Goal: Task Accomplishment & Management: Manage account settings

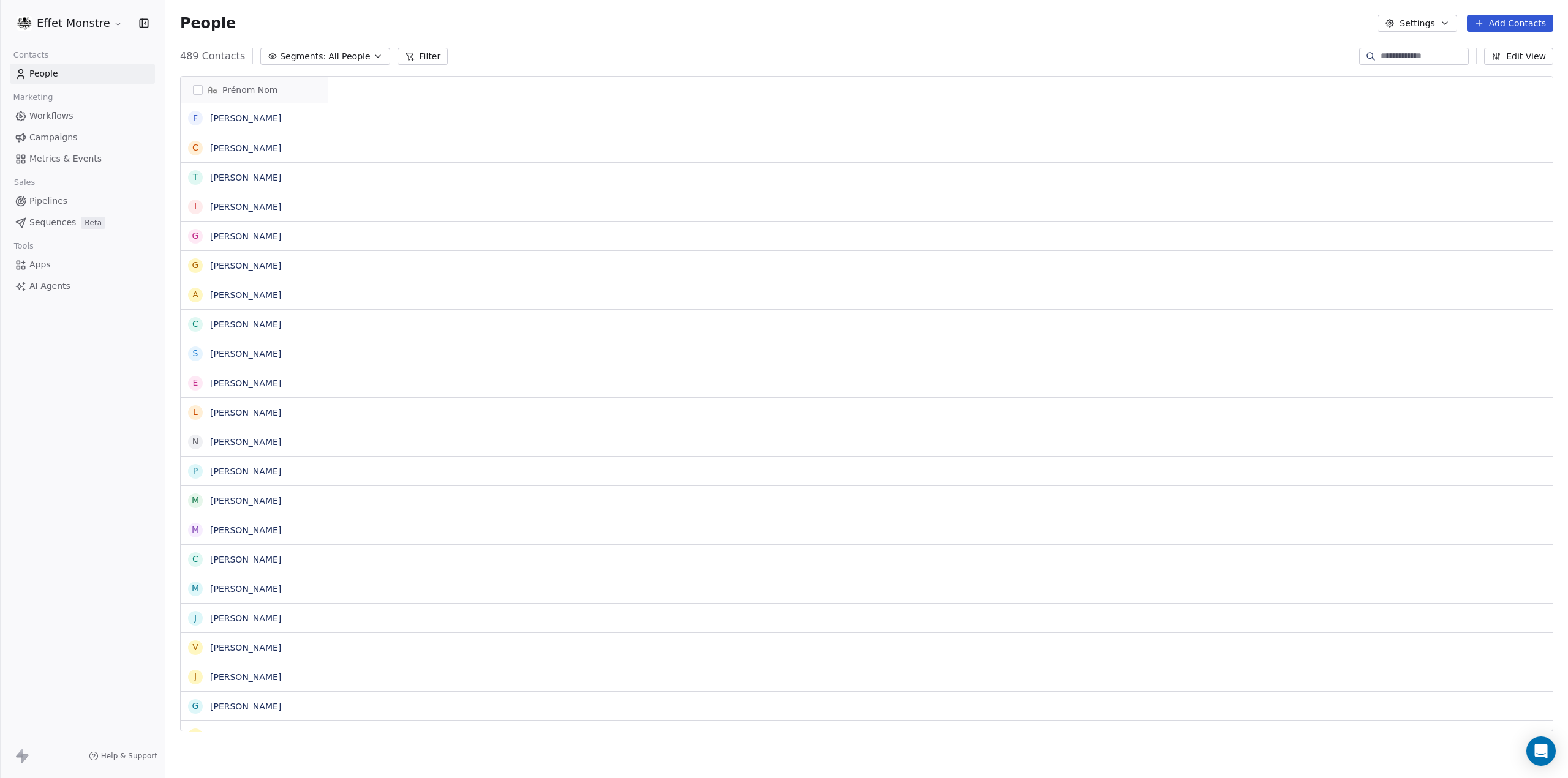
scroll to position [10, 10]
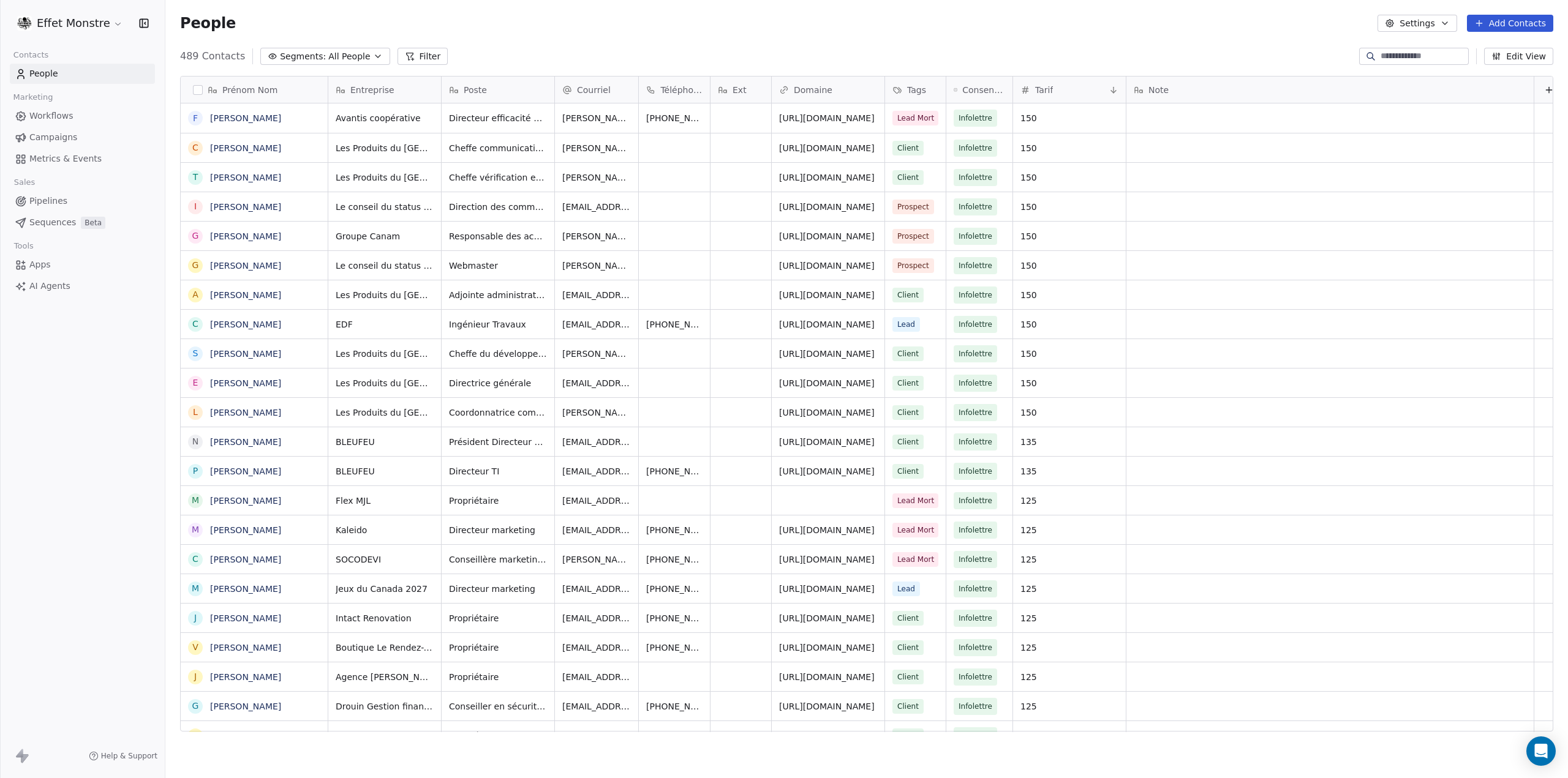
click at [53, 201] on span "Pipelines" at bounding box center [48, 201] width 38 height 13
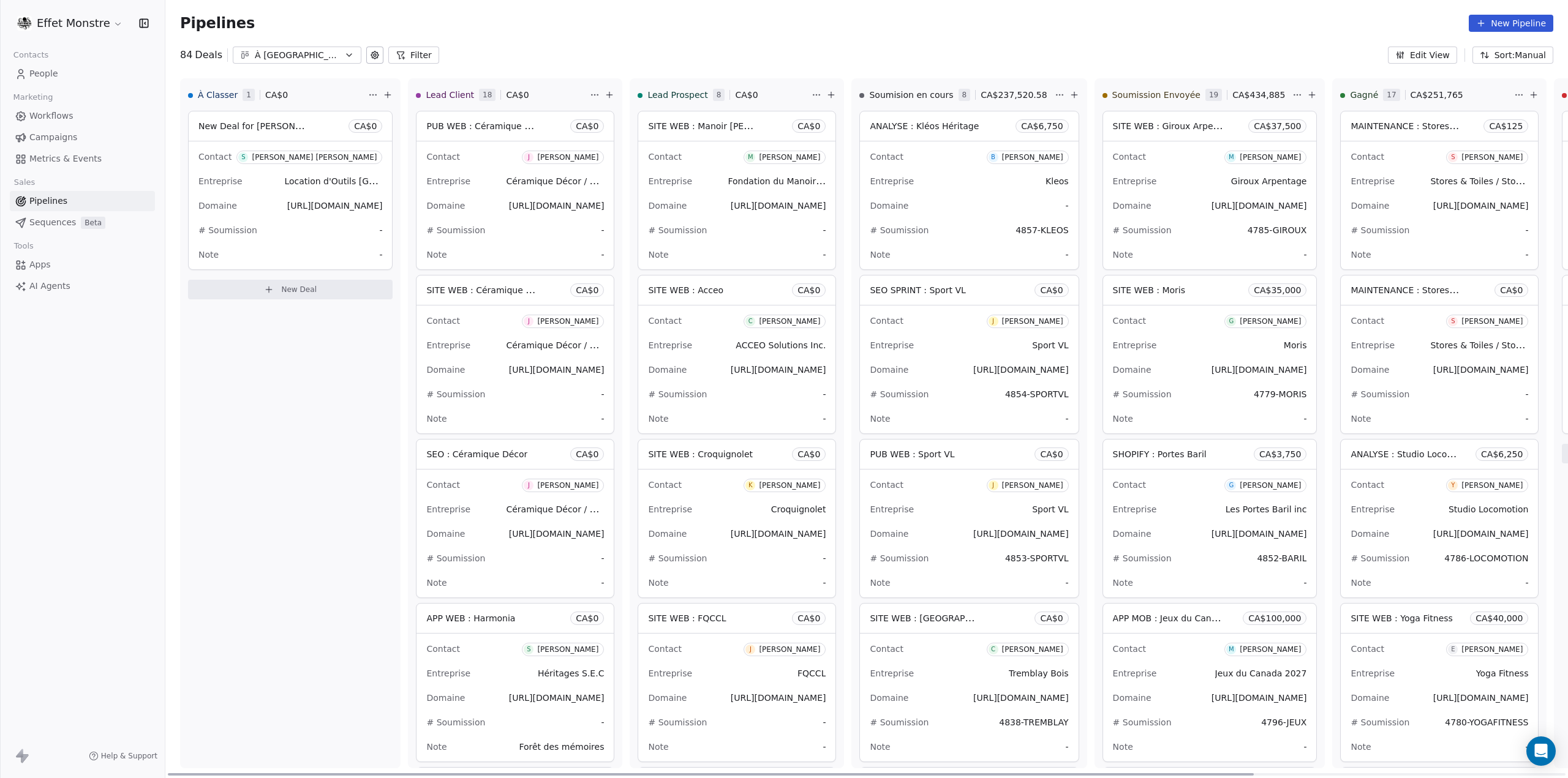
click at [255, 193] on div "Contact S [PERSON_NAME] [PERSON_NAME] Entreprise Location d'Outils Beauport Dom…" at bounding box center [291, 205] width 203 height 128
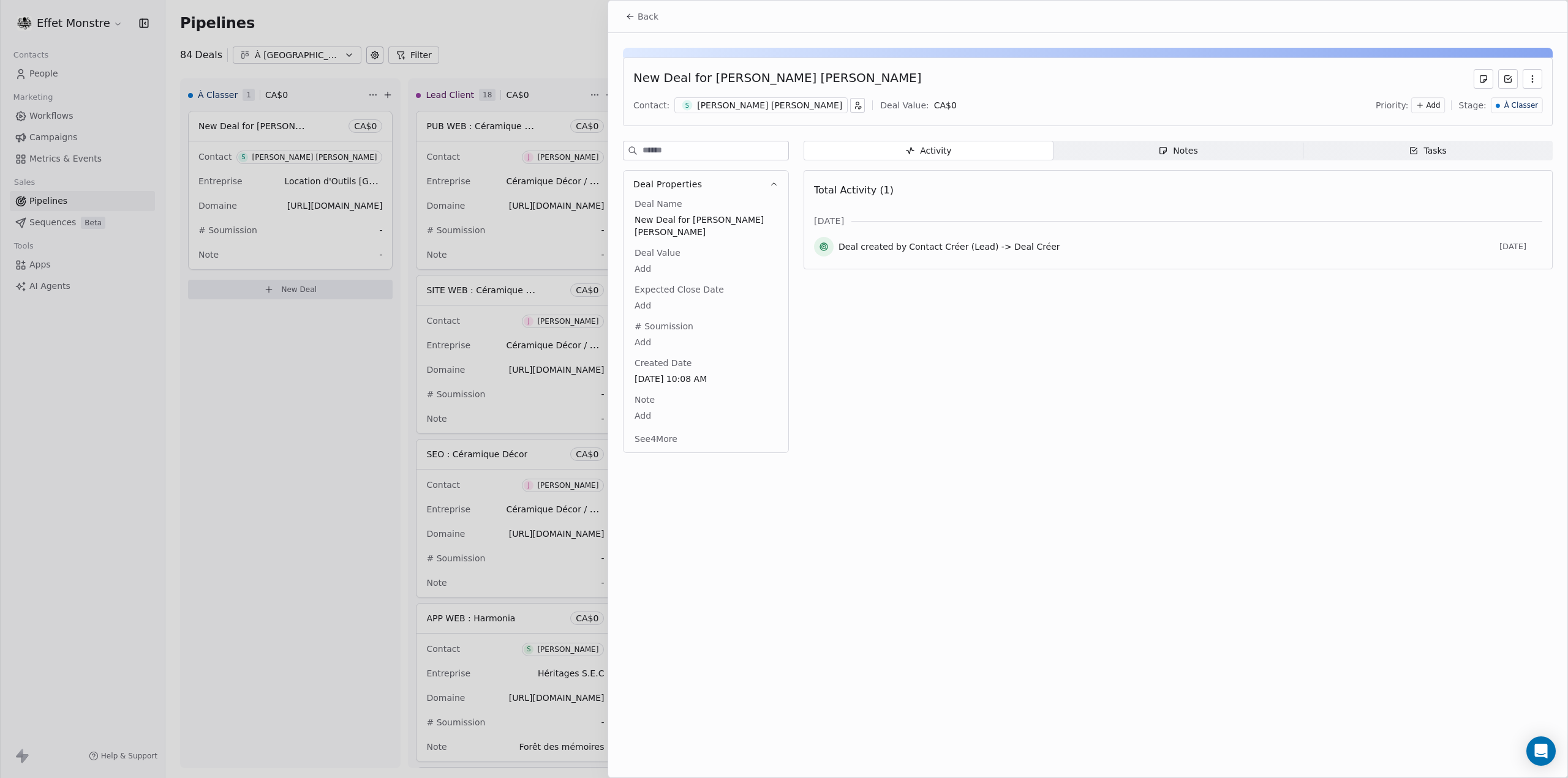
click at [725, 80] on div "New Deal for [PERSON_NAME] [PERSON_NAME]" at bounding box center [777, 79] width 288 height 20
click at [675, 219] on span "New Deal for [PERSON_NAME] [PERSON_NAME]" at bounding box center [706, 226] width 143 height 25
click at [675, 219] on span "New Deal for [PERSON_NAME] [PERSON_NAME]" at bounding box center [706, 227] width 141 height 25
type textarea "**********"
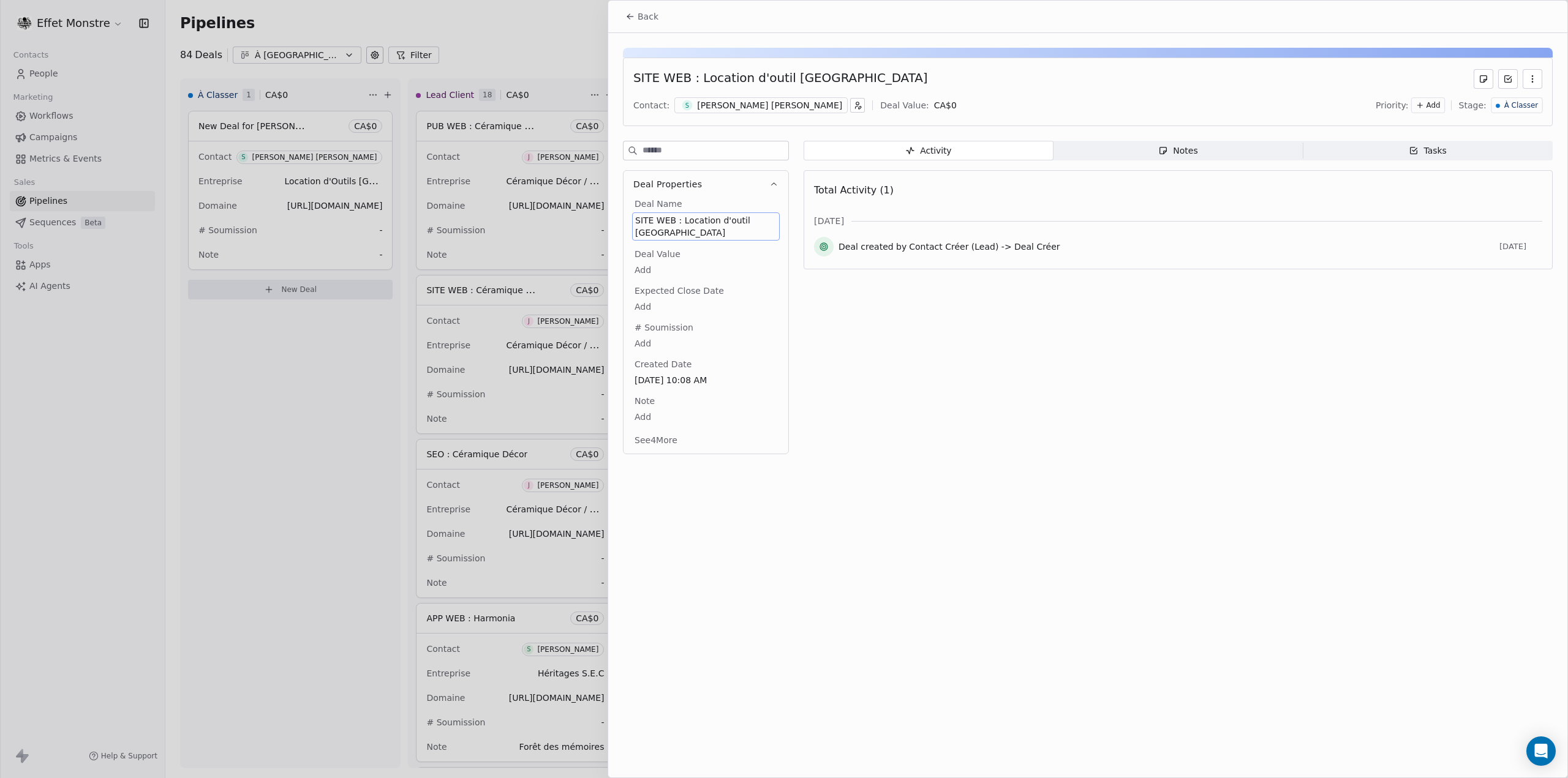
click at [56, 451] on div at bounding box center [784, 389] width 1568 height 778
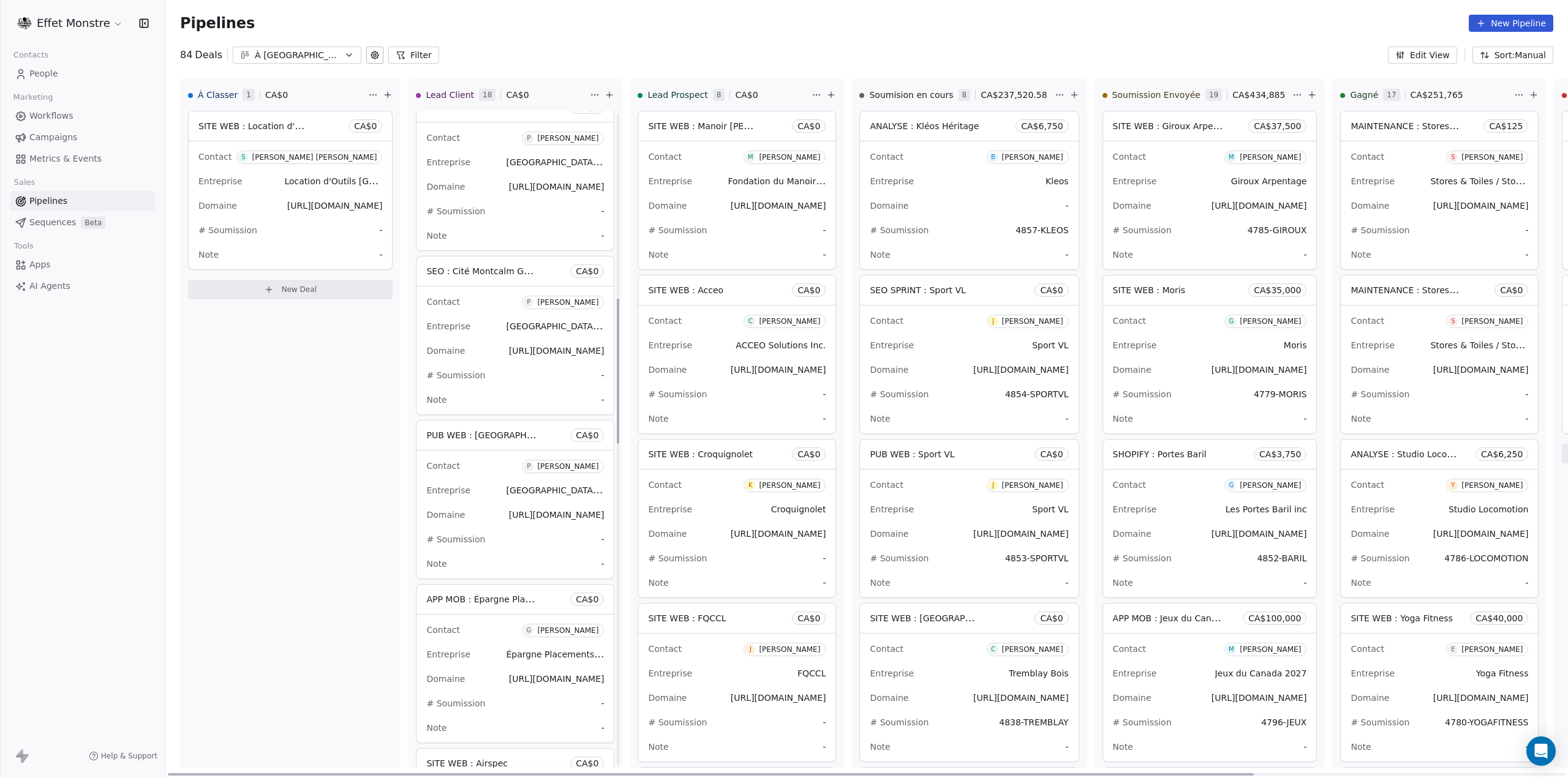
scroll to position [439, 0]
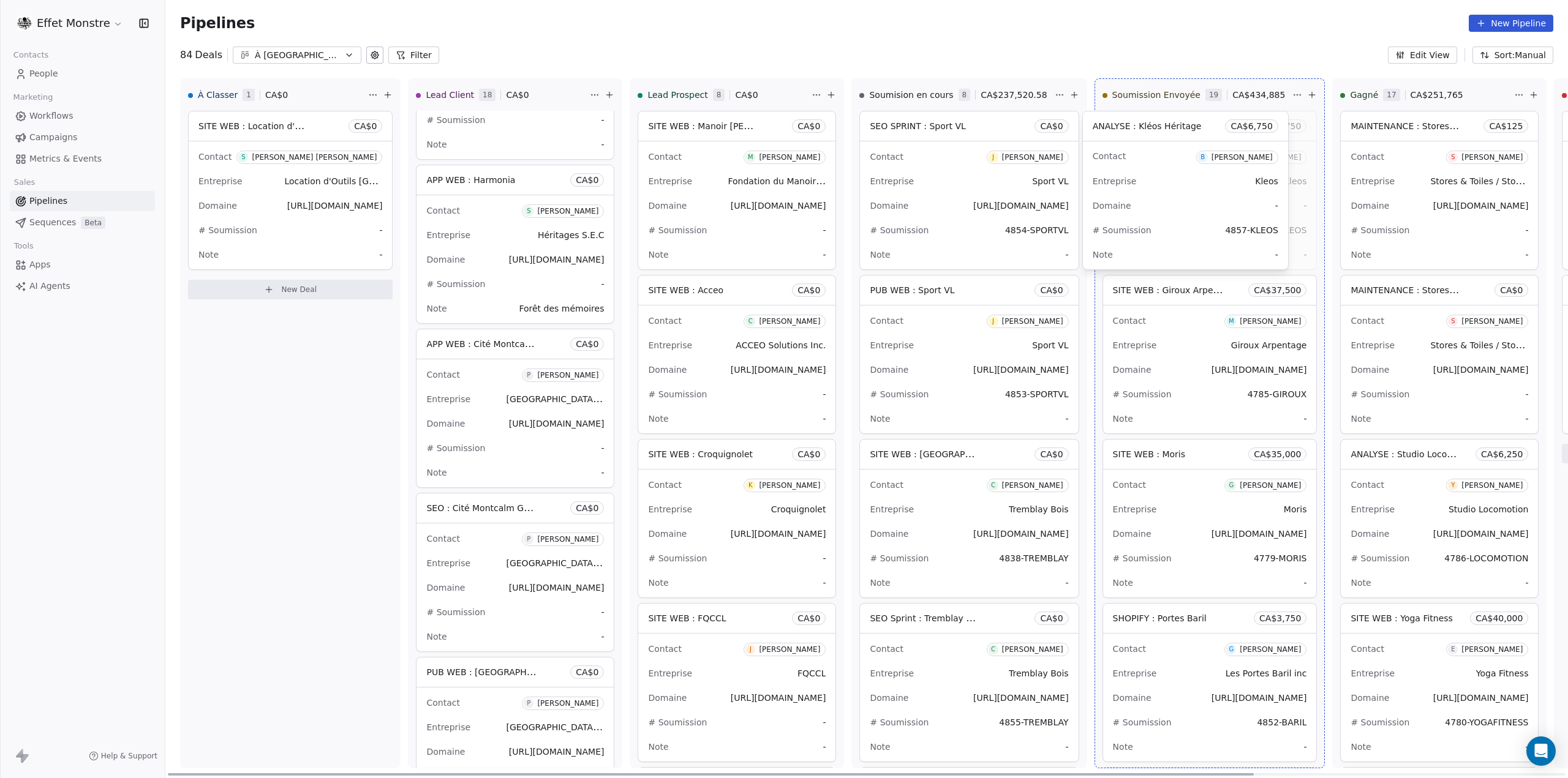
drag, startPoint x: 920, startPoint y: 127, endPoint x: 1128, endPoint y: 126, distance: 208.0
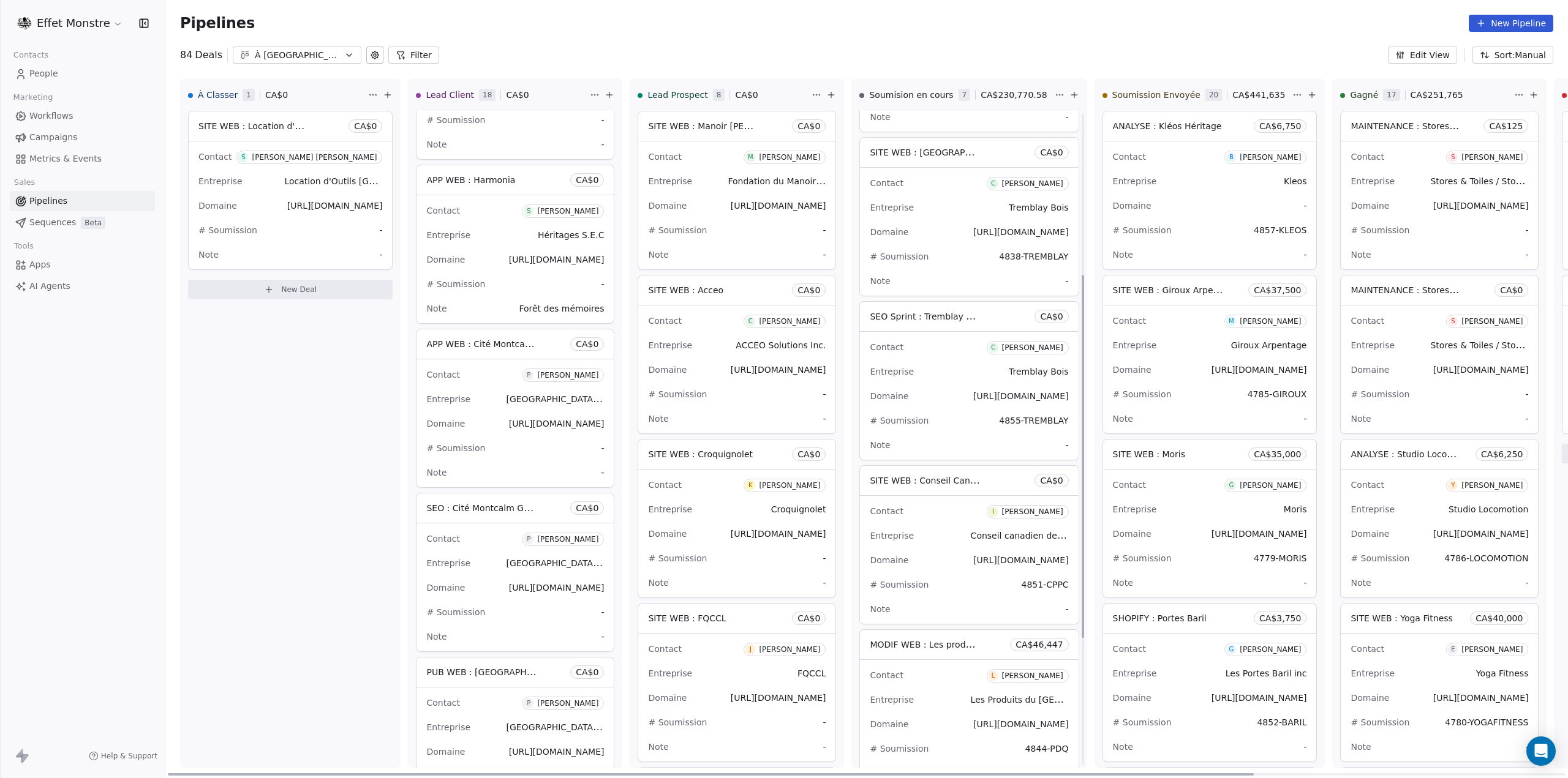
scroll to position [306, 0]
click at [960, 546] on div "Domaine [URL][DOMAIN_NAME]" at bounding box center [968, 556] width 198 height 20
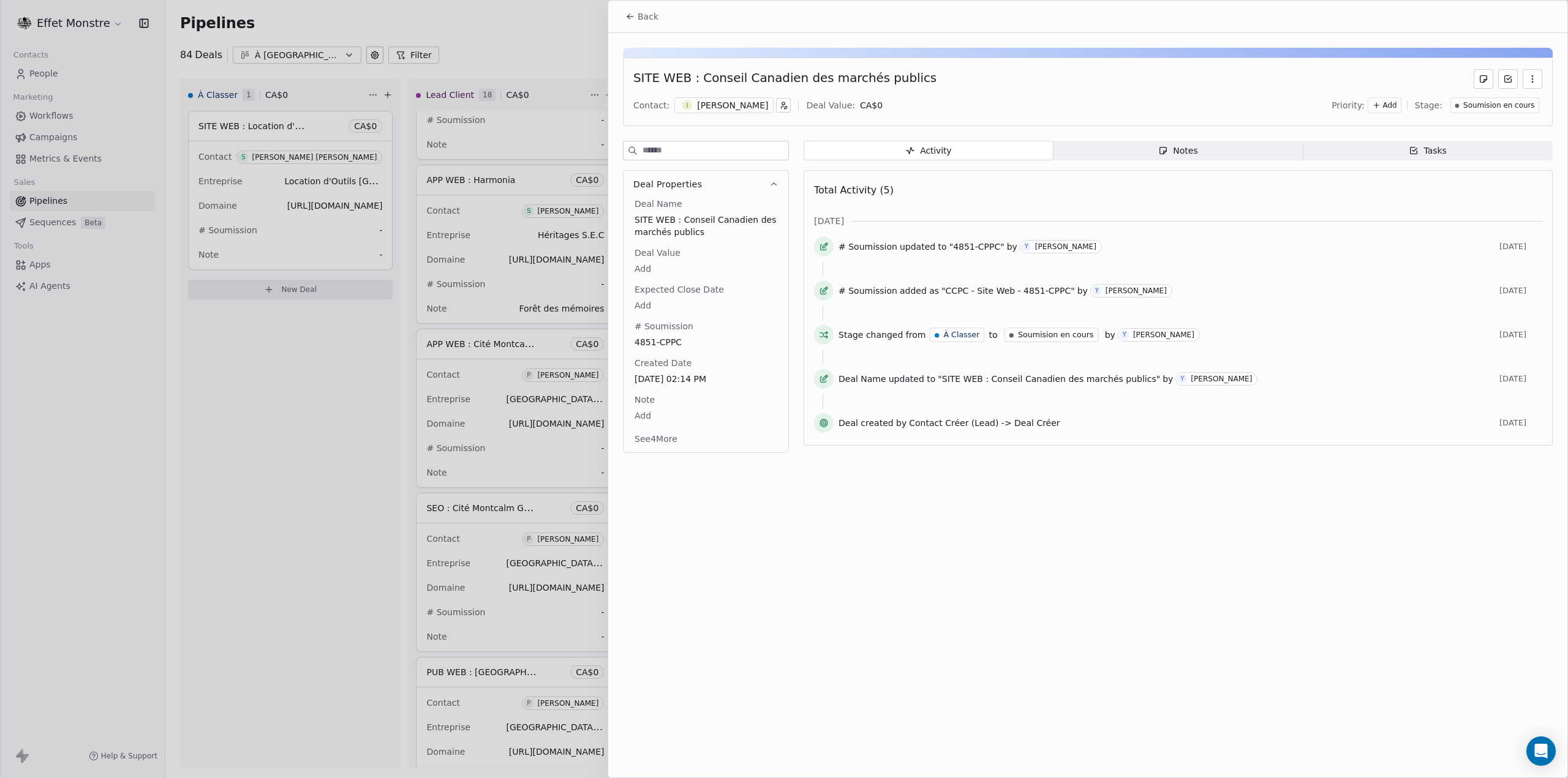
click at [641, 267] on body "Effet Monstre Contacts People Marketing Workflows Campaigns Metrics & Events Sa…" at bounding box center [784, 389] width 1568 height 778
type input "******"
click at [965, 574] on html "Effet Monstre Contacts People Marketing Workflows Campaigns Metrics & Events Sa…" at bounding box center [784, 389] width 1568 height 778
click at [1482, 104] on span "Soumision en cours" at bounding box center [1499, 105] width 71 height 10
click at [1486, 206] on span "Soumission Envoyée" at bounding box center [1479, 208] width 88 height 12
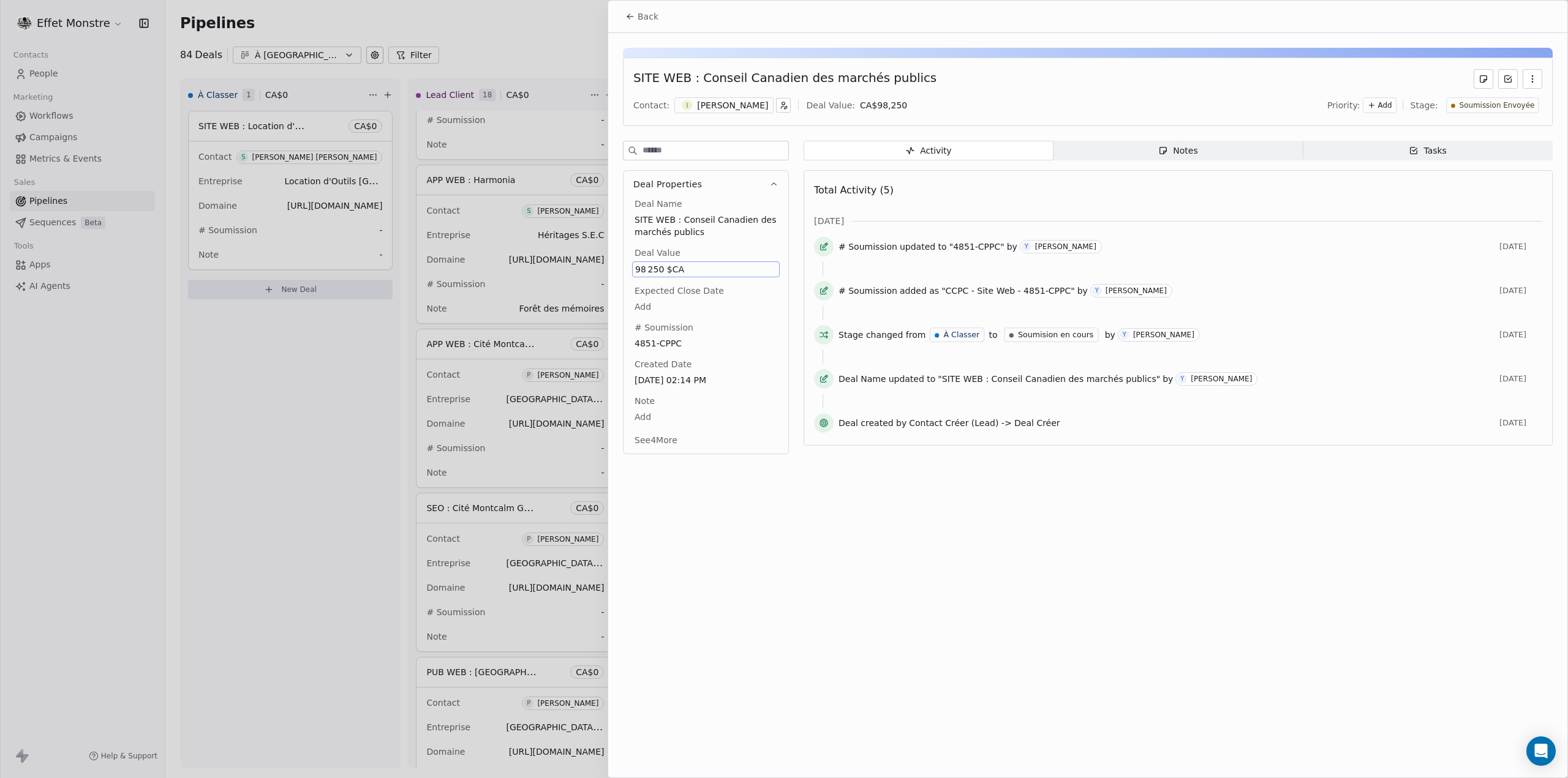
click at [511, 38] on div at bounding box center [784, 389] width 1568 height 778
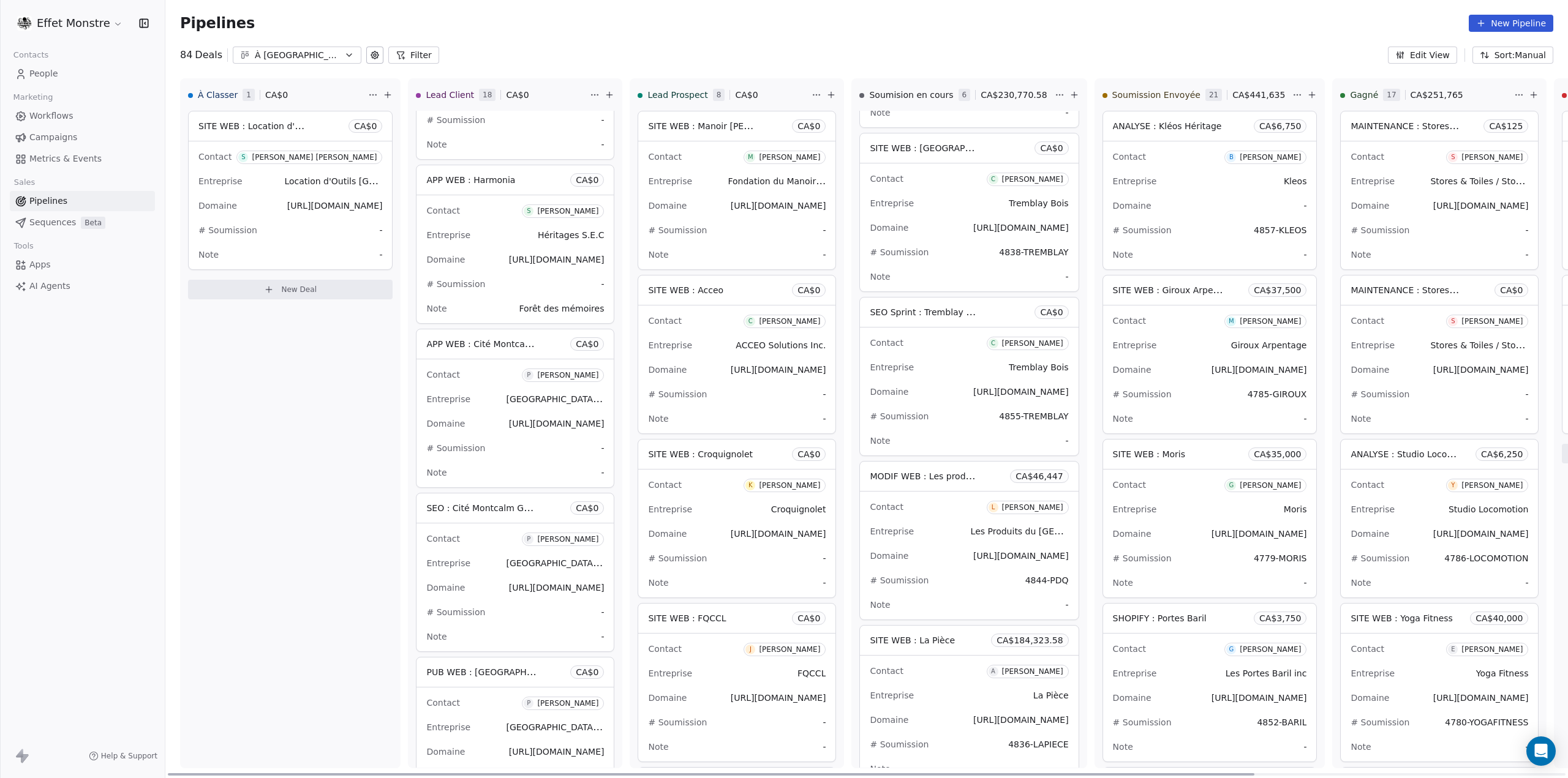
click at [234, 499] on div "À Classer 1 CA$ 0 SITE WEB : Location d'outil [GEOGRAPHIC_DATA] [GEOGRAPHIC_DAT…" at bounding box center [290, 423] width 220 height 690
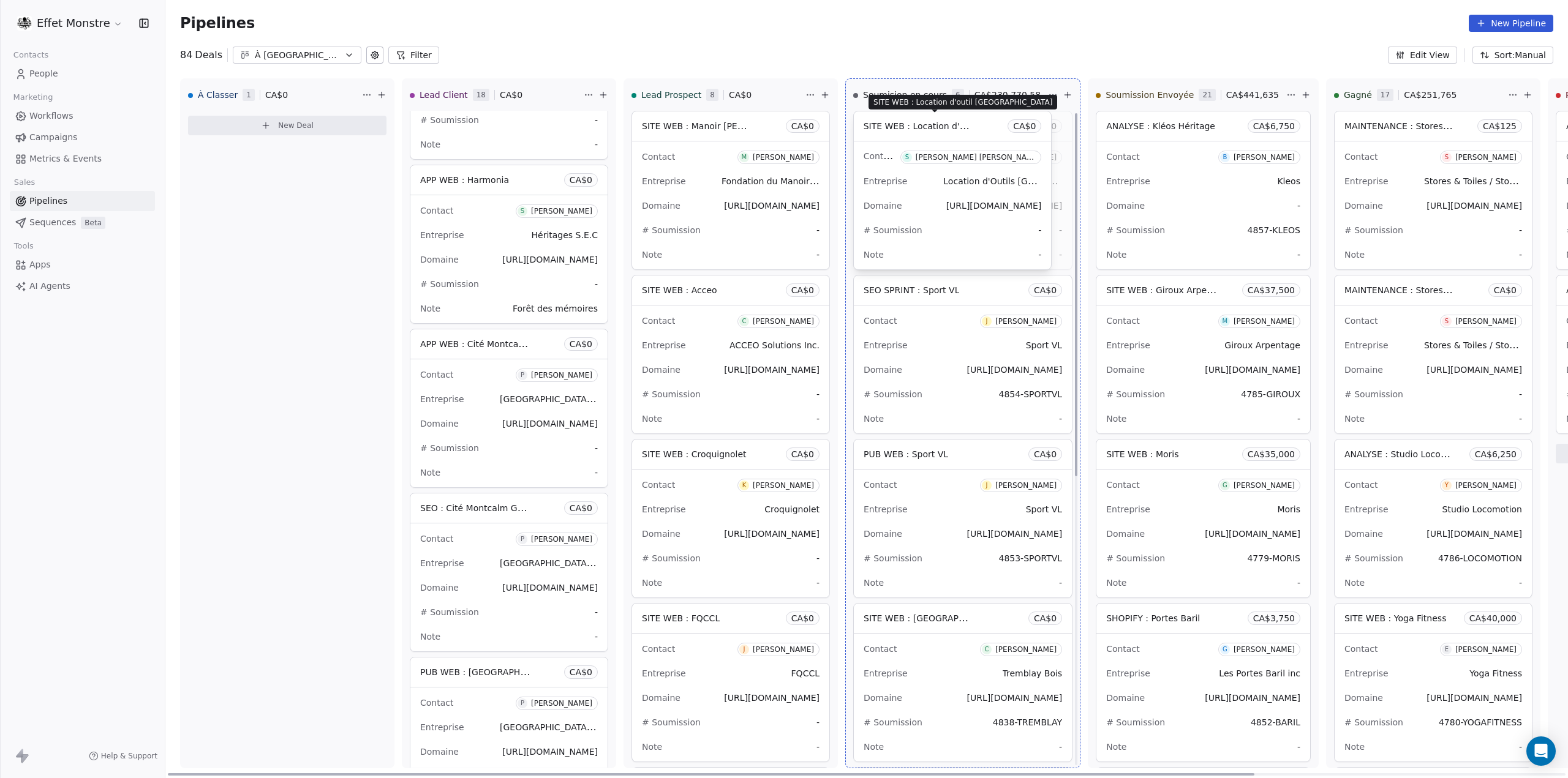
drag, startPoint x: 247, startPoint y: 128, endPoint x: 927, endPoint y: 125, distance: 680.0
